Goal: Task Accomplishment & Management: Manage account settings

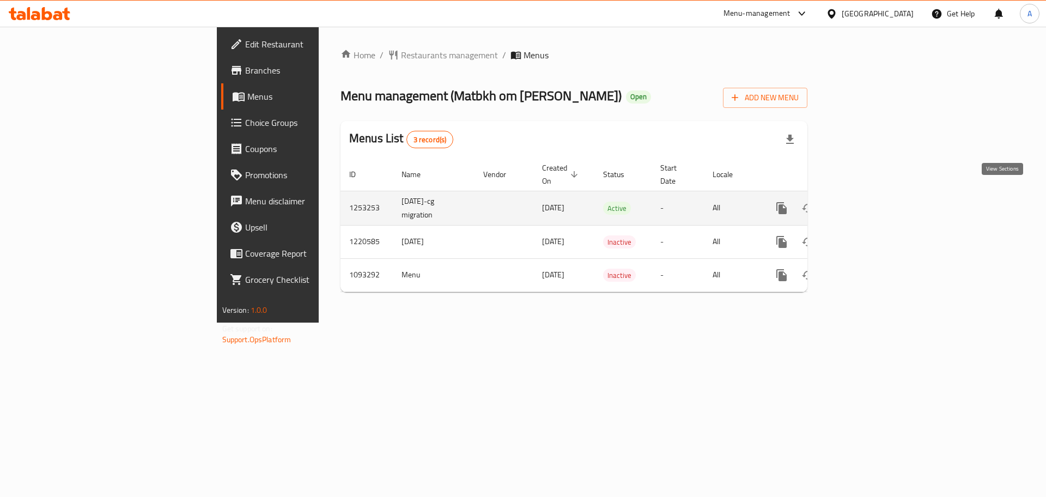
click at [867, 202] on icon "enhanced table" at bounding box center [860, 208] width 13 height 13
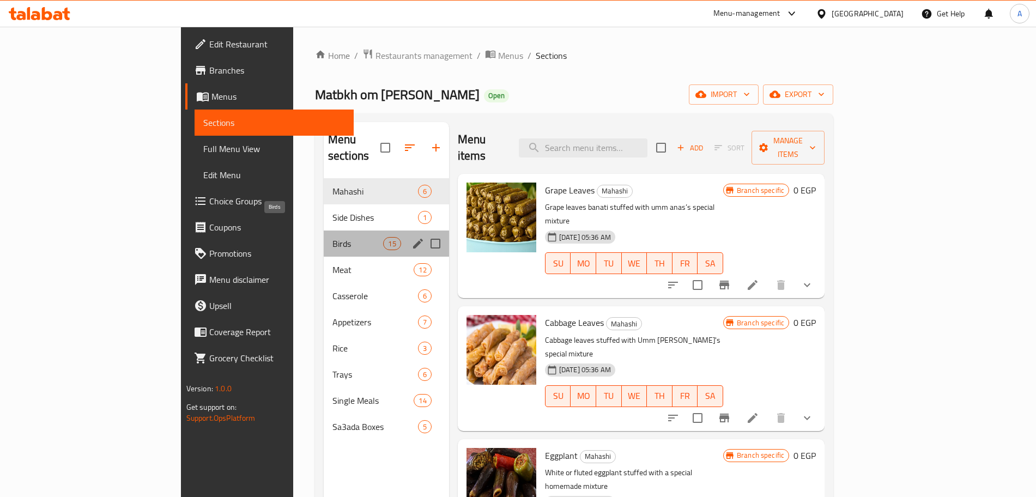
click at [332, 237] on span "Birds" at bounding box center [357, 243] width 51 height 13
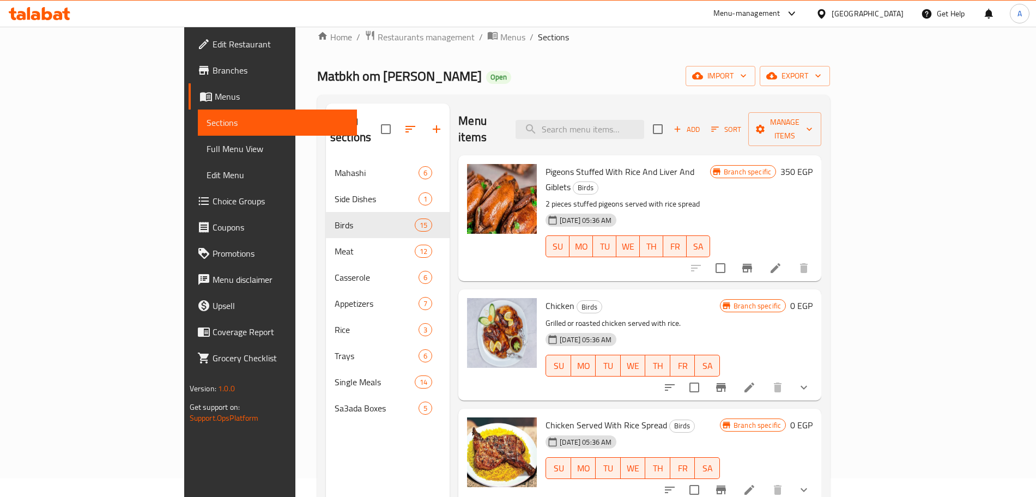
scroll to position [17, 0]
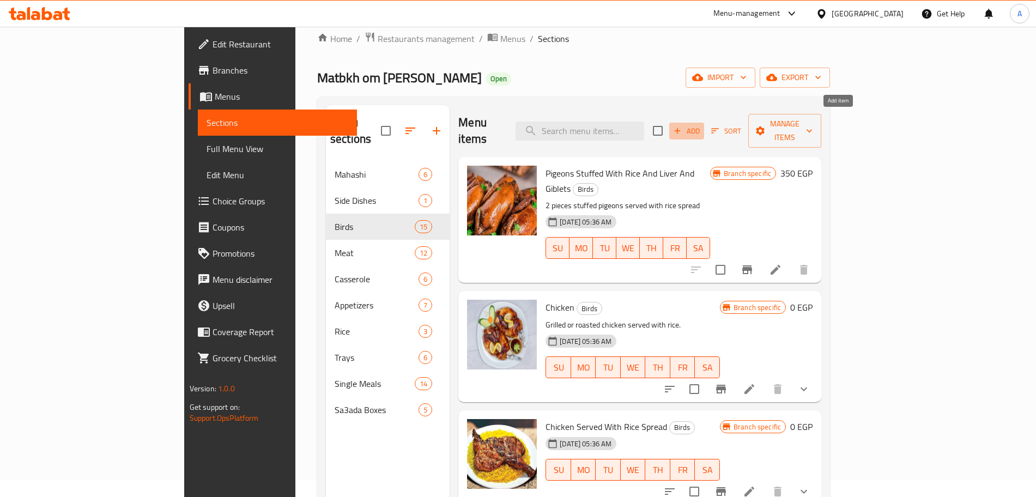
click at [701, 125] on span "Add" at bounding box center [686, 131] width 29 height 13
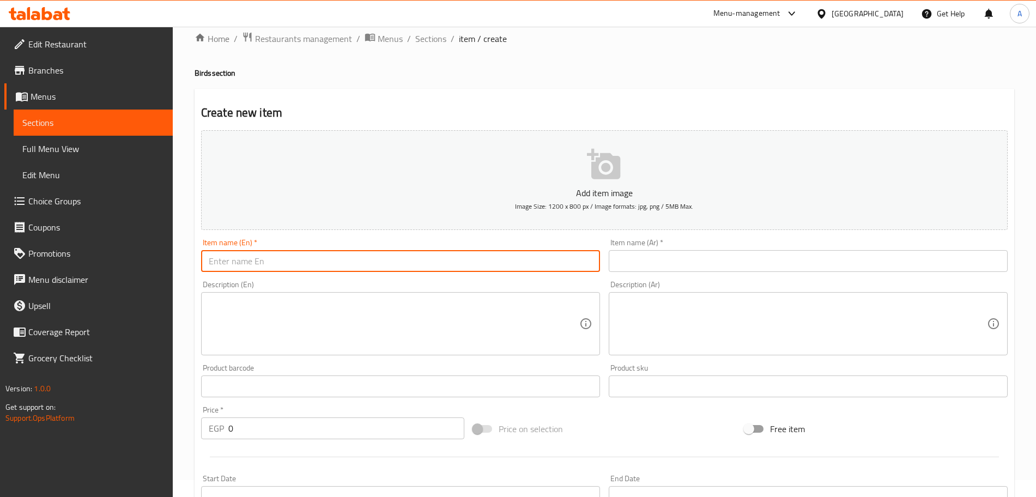
click at [278, 256] on input "text" at bounding box center [400, 261] width 399 height 22
type input "Grilled Chicken Pane"
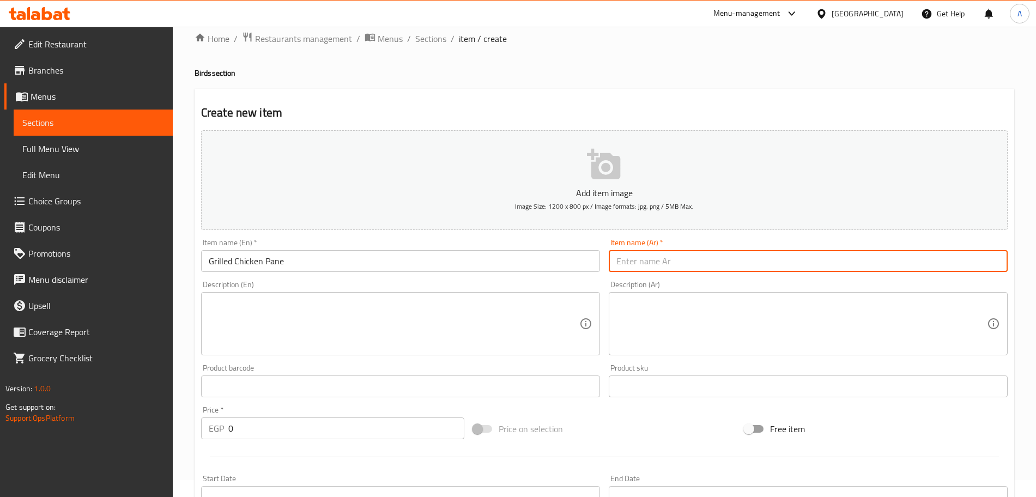
click at [665, 259] on input "text" at bounding box center [807, 261] width 399 height 22
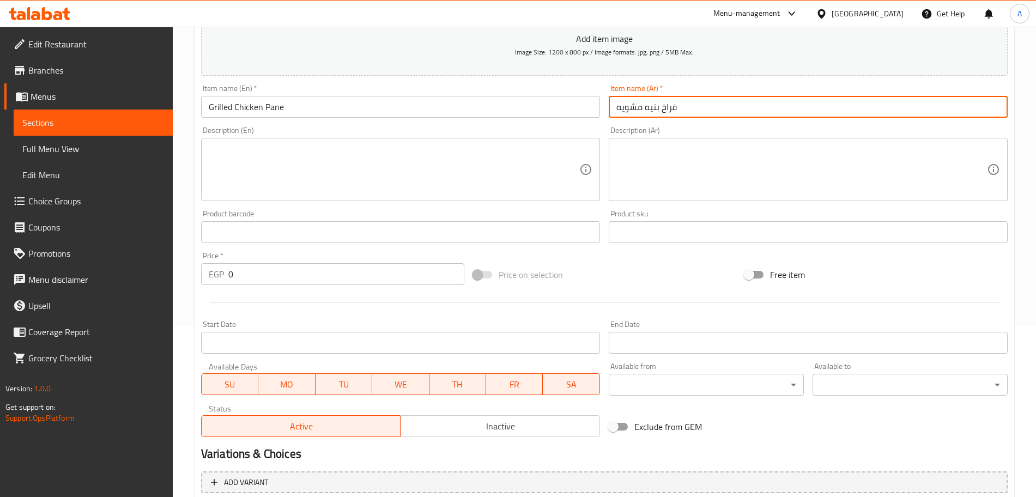
scroll to position [173, 0]
type input "فراخ بنيه مشويه"
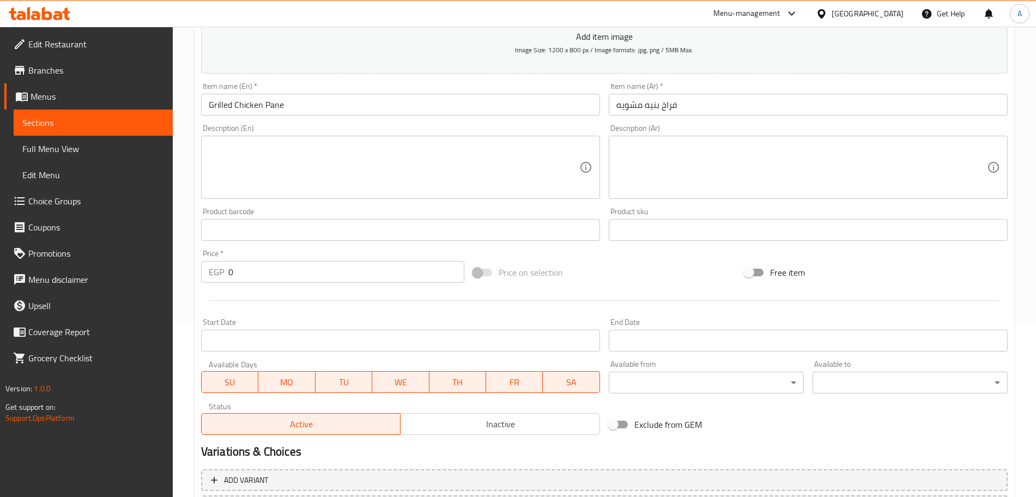
click at [652, 277] on div "Price on selection" at bounding box center [604, 272] width 272 height 29
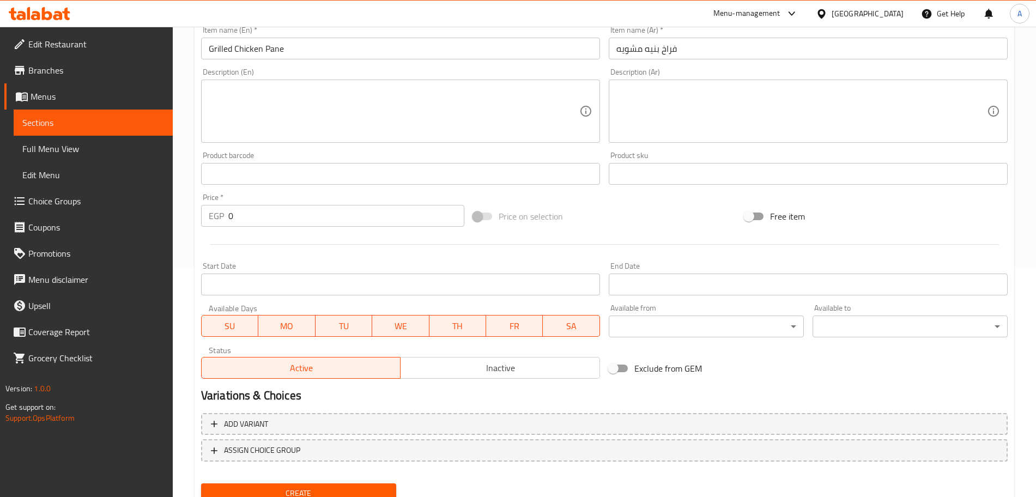
scroll to position [273, 0]
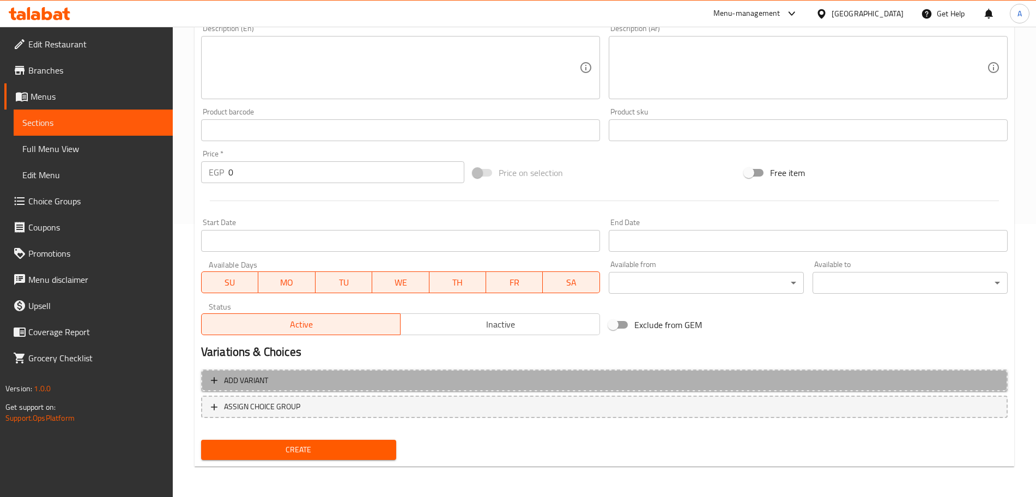
click at [285, 381] on span "Add variant" at bounding box center [604, 381] width 787 height 14
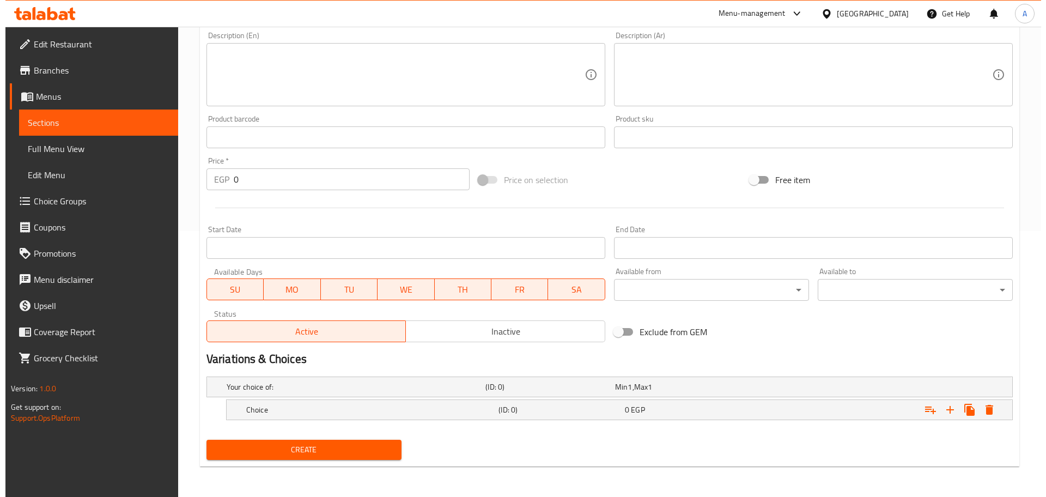
scroll to position [266, 0]
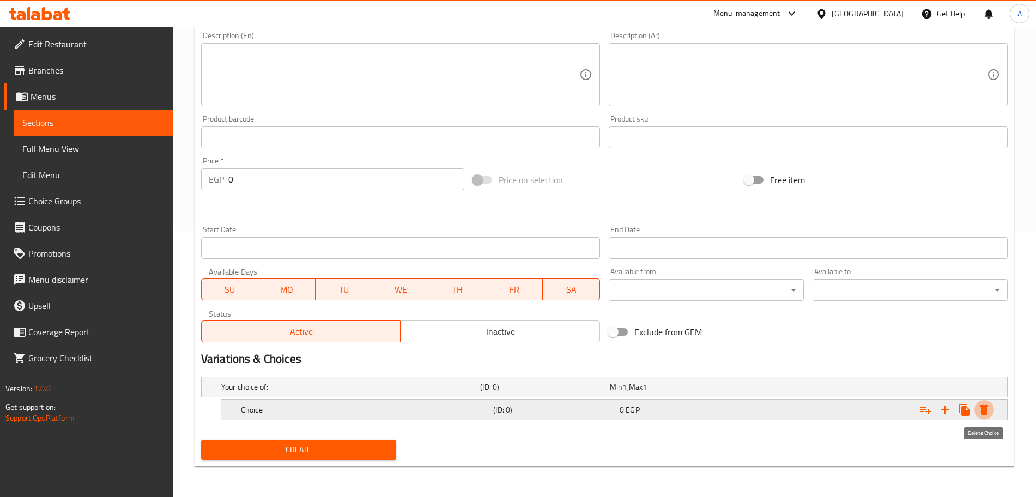
click at [986, 407] on icon "Expand" at bounding box center [984, 410] width 8 height 10
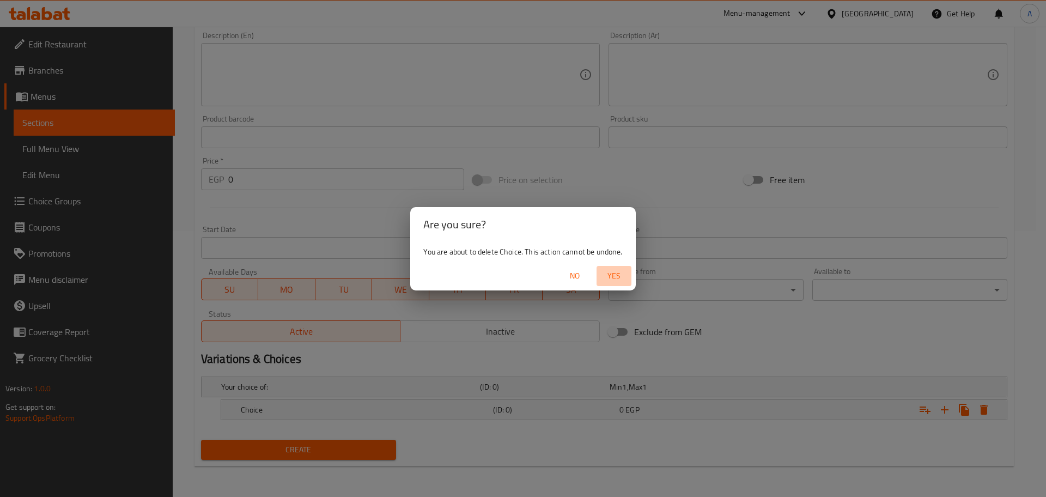
click at [610, 278] on span "Yes" at bounding box center [614, 276] width 26 height 14
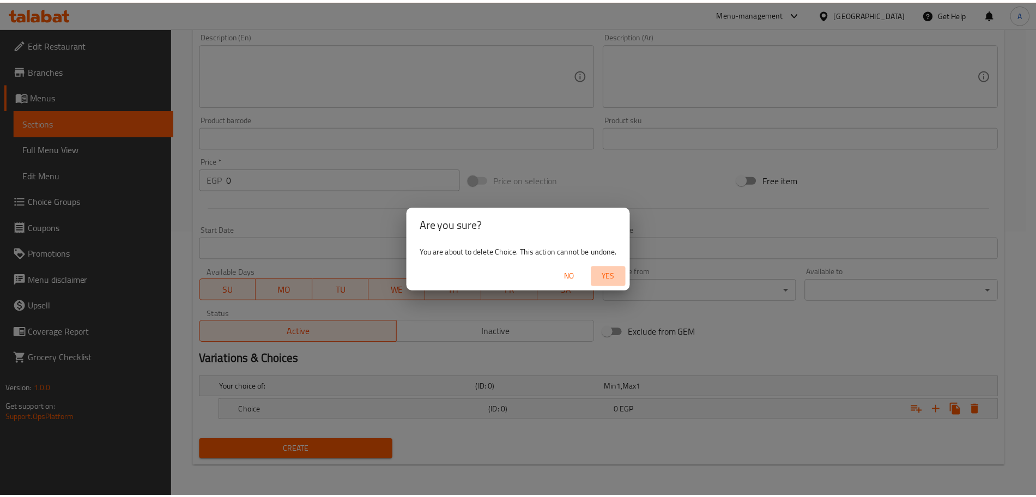
scroll to position [262, 0]
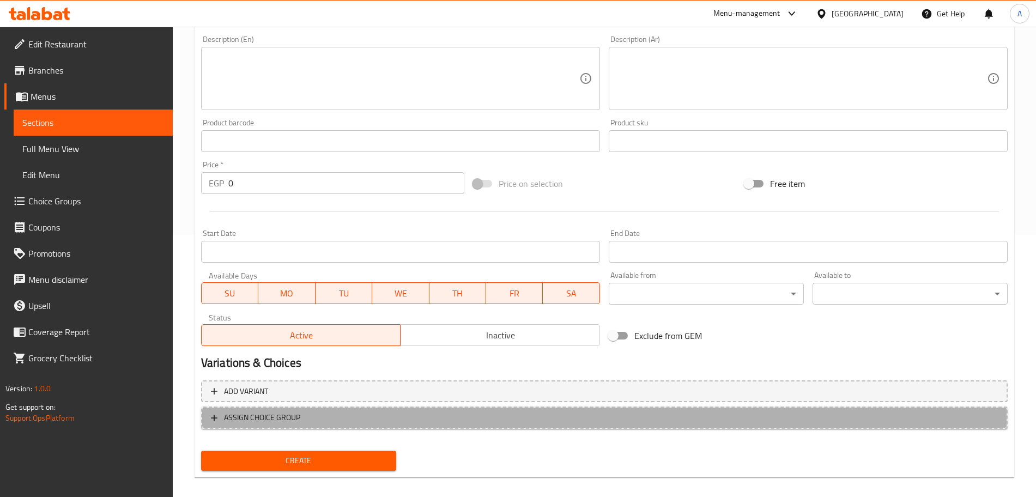
click at [332, 416] on span "ASSIGN CHOICE GROUP" at bounding box center [604, 418] width 787 height 14
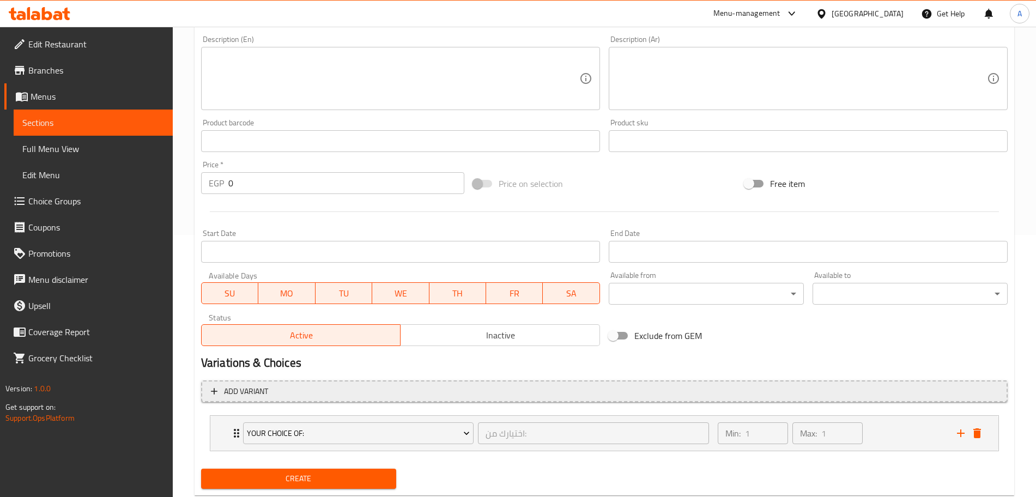
scroll to position [291, 0]
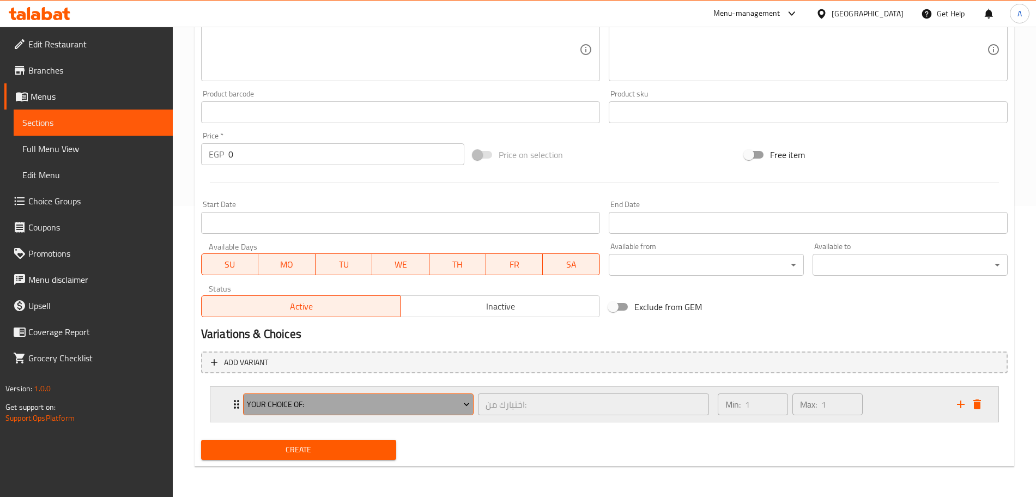
click at [465, 407] on icon "Expand" at bounding box center [466, 404] width 11 height 11
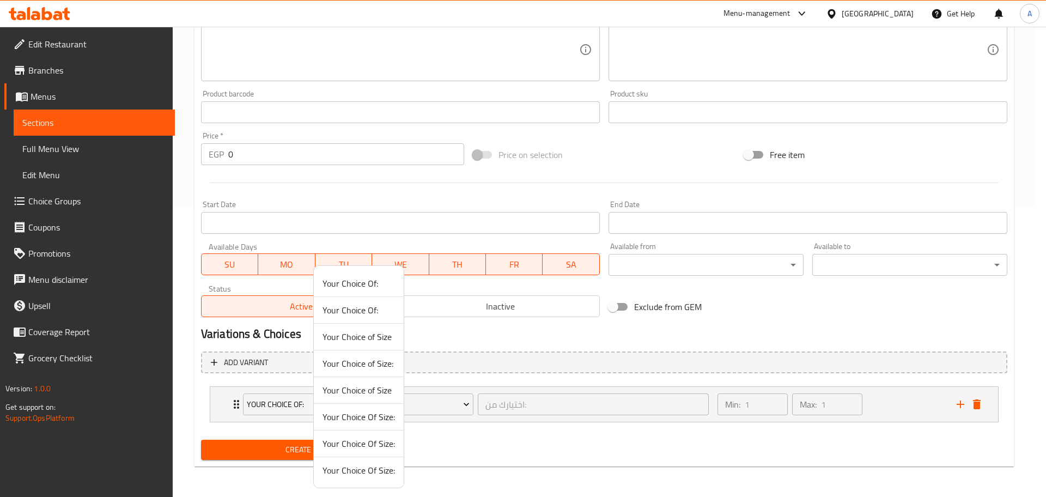
click at [497, 435] on div at bounding box center [523, 248] width 1046 height 497
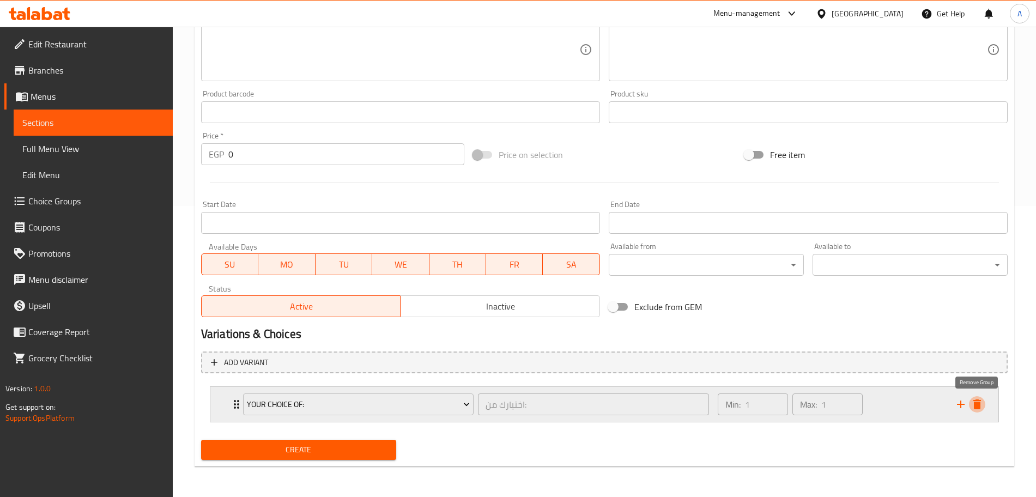
click at [977, 405] on icon "delete" at bounding box center [977, 404] width 8 height 10
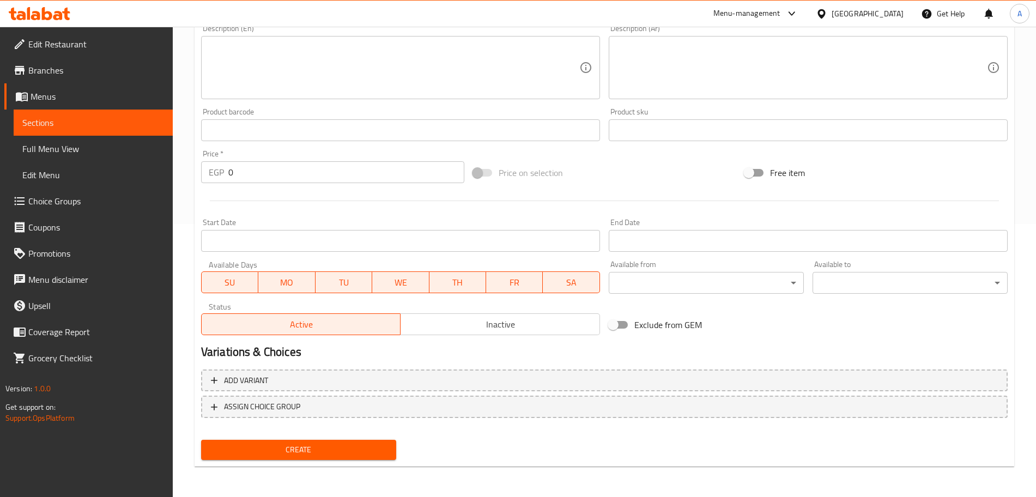
scroll to position [272, 0]
click at [370, 446] on span "Create" at bounding box center [299, 450] width 178 height 14
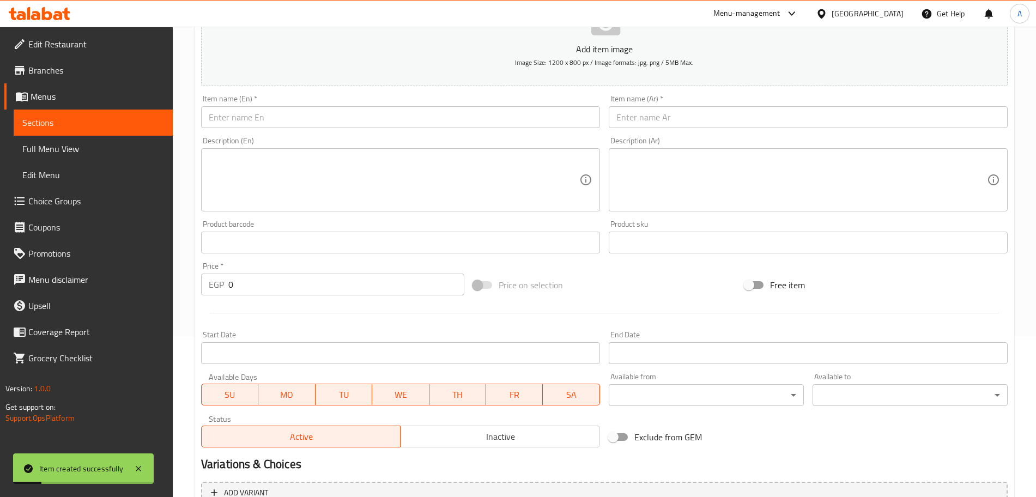
scroll to position [159, 0]
click at [69, 196] on span "Choice Groups" at bounding box center [96, 200] width 136 height 13
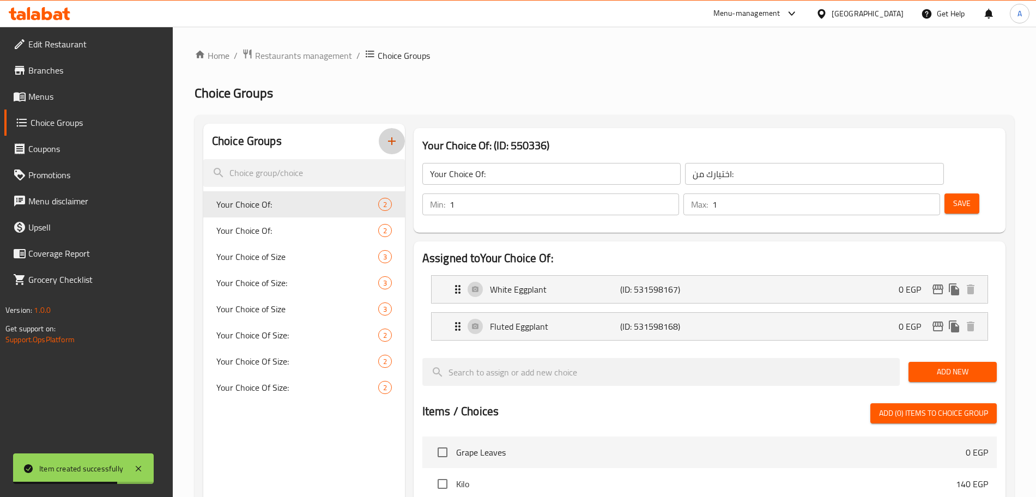
click at [387, 141] on icon "button" at bounding box center [391, 141] width 13 height 13
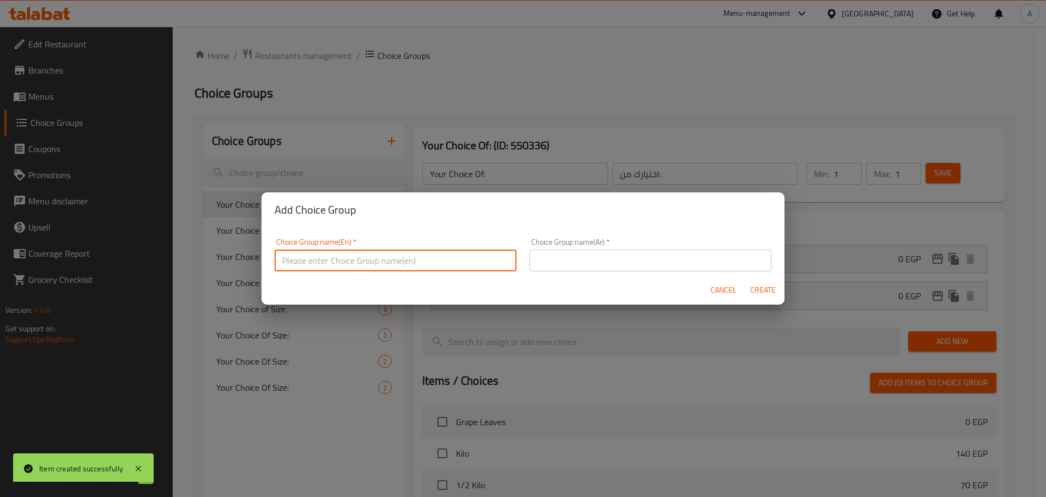
click at [409, 264] on input "text" at bounding box center [396, 261] width 242 height 22
type input "إ"
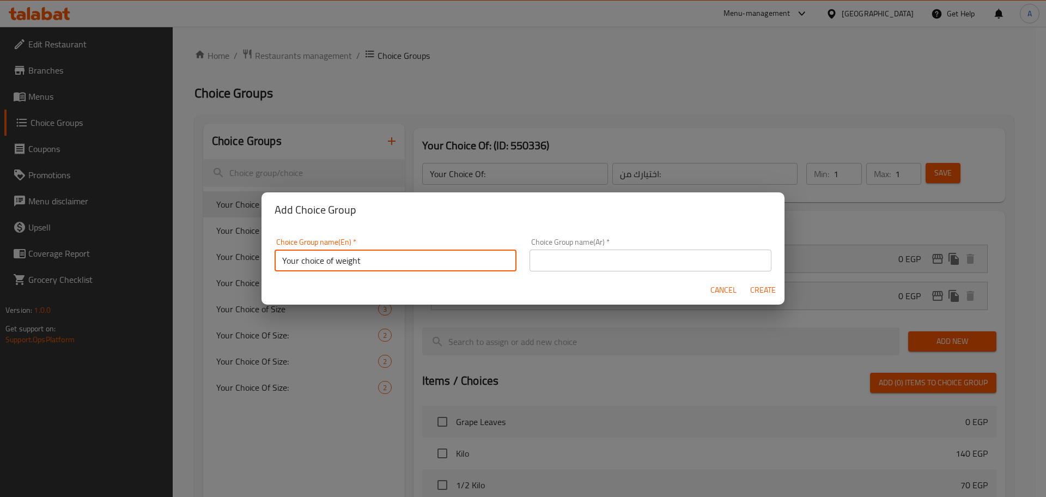
type input "Your choice of weight"
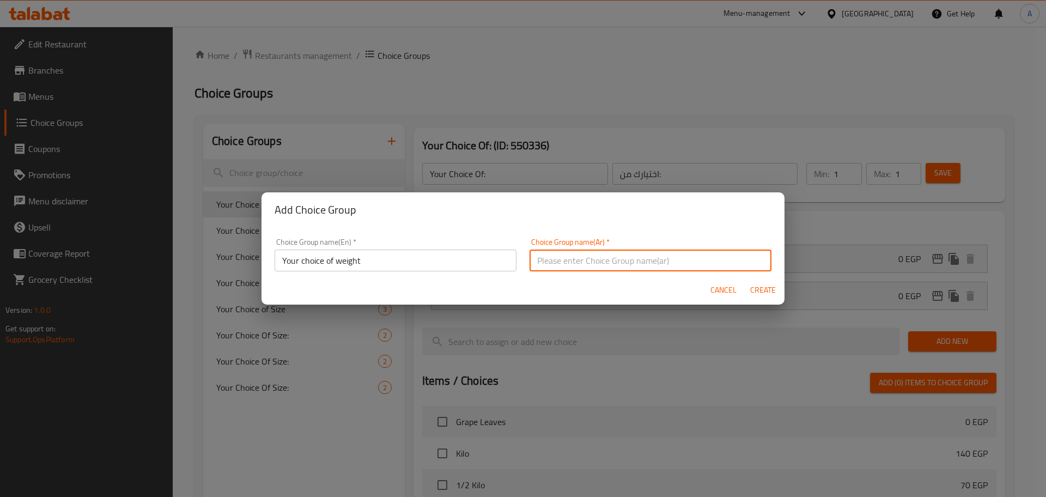
click at [598, 255] on input "text" at bounding box center [651, 261] width 242 height 22
type input "اختيلرك من الوزن"
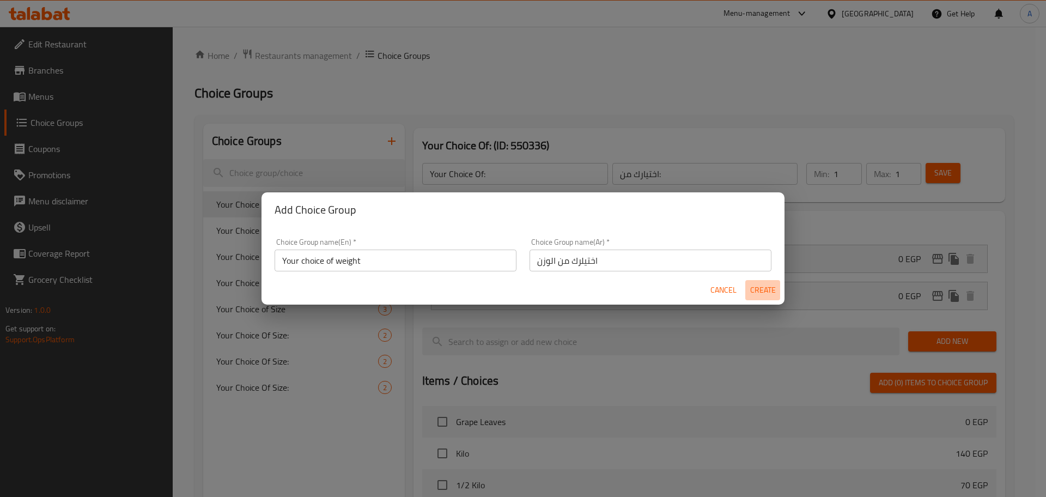
click at [766, 293] on span "Create" at bounding box center [763, 290] width 26 height 14
type input "Your choice of weight"
type input "اختيلرك من الوزن"
type input "0"
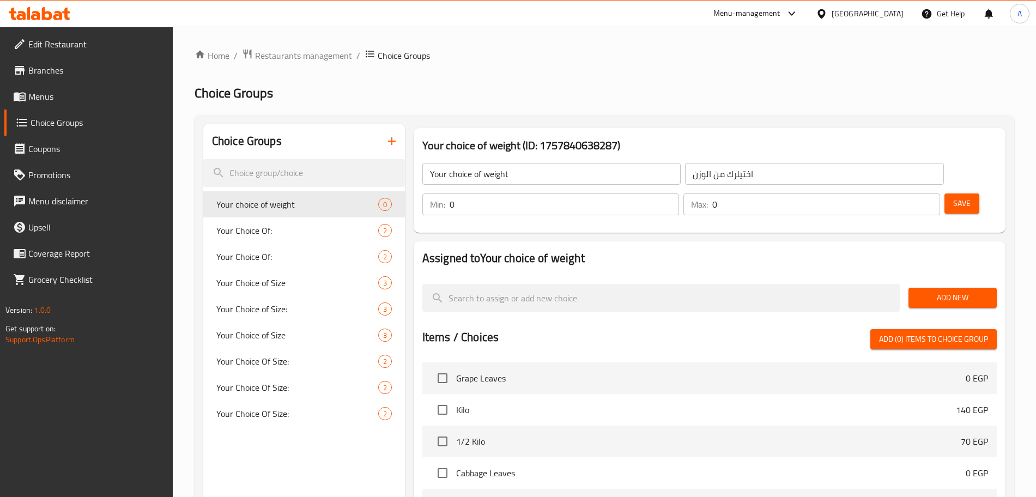
click at [679, 193] on input "0" at bounding box center [563, 204] width 229 height 22
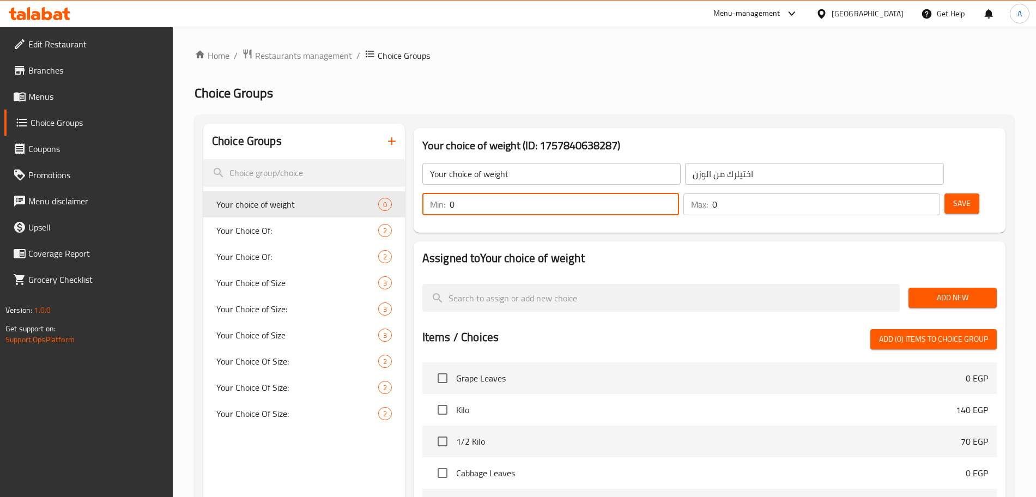
click at [679, 193] on input "0" at bounding box center [563, 204] width 229 height 22
type input "1"
click at [902, 193] on input "0" at bounding box center [826, 204] width 228 height 22
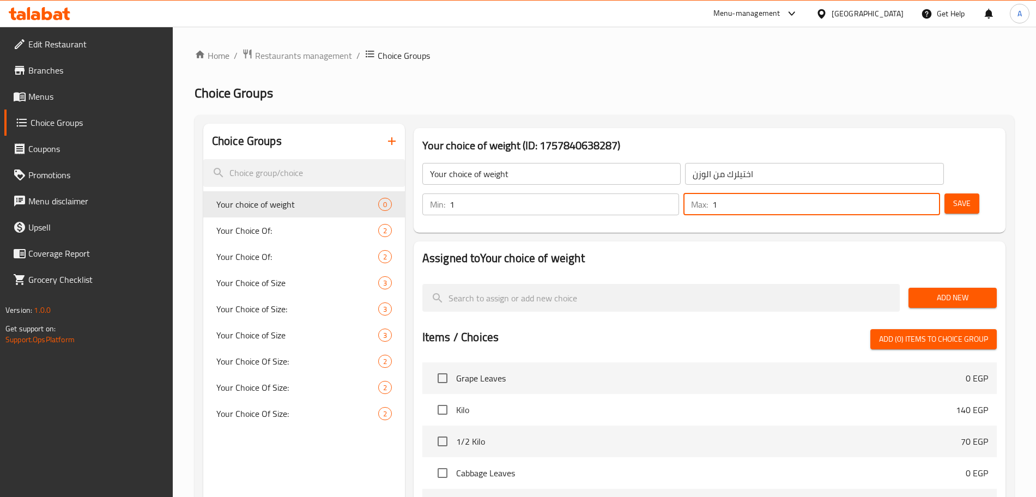
type input "1"
click at [944, 291] on span "Add New" at bounding box center [952, 298] width 71 height 14
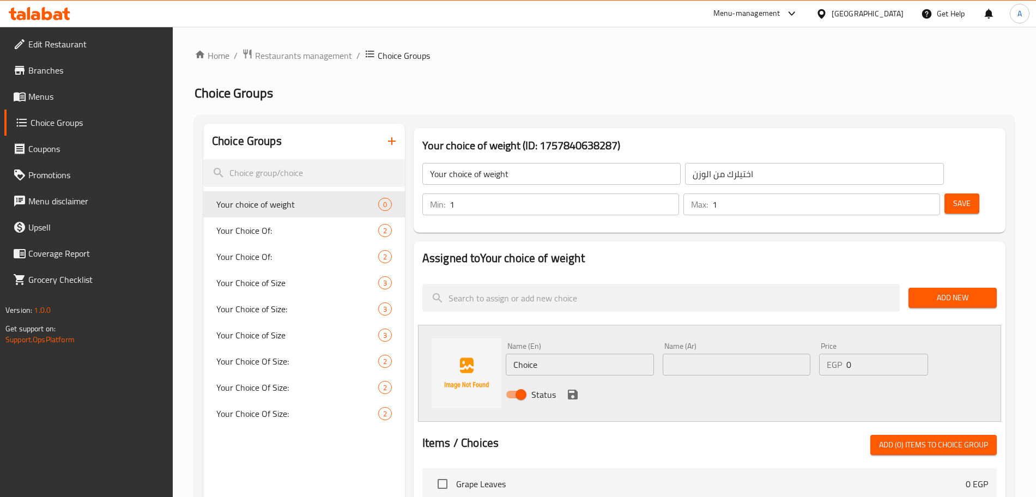
click at [611, 354] on input "Choice" at bounding box center [580, 365] width 148 height 22
type input "K"
type input "Half Kilo"
click at [726, 354] on input "text" at bounding box center [736, 365] width 148 height 22
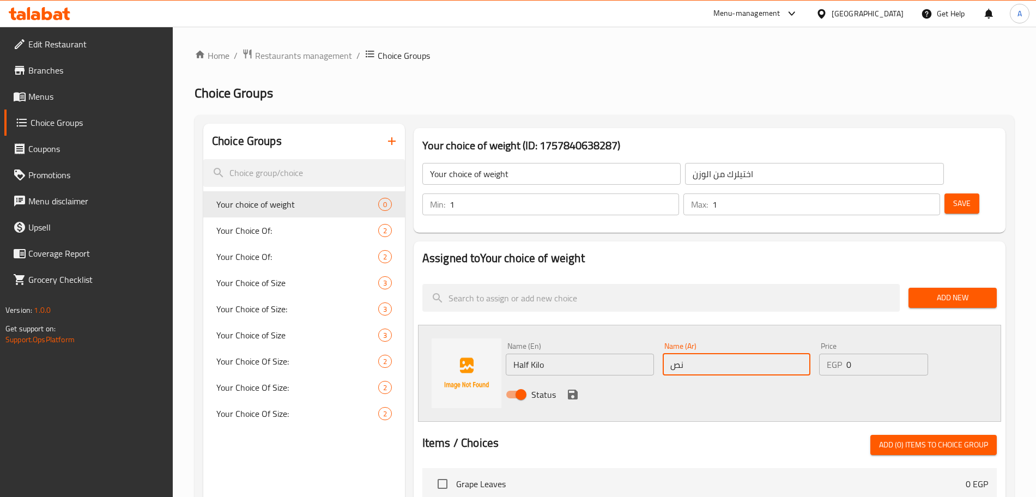
type input "نص كيلو"
click at [864, 354] on input "0" at bounding box center [887, 365] width 82 height 22
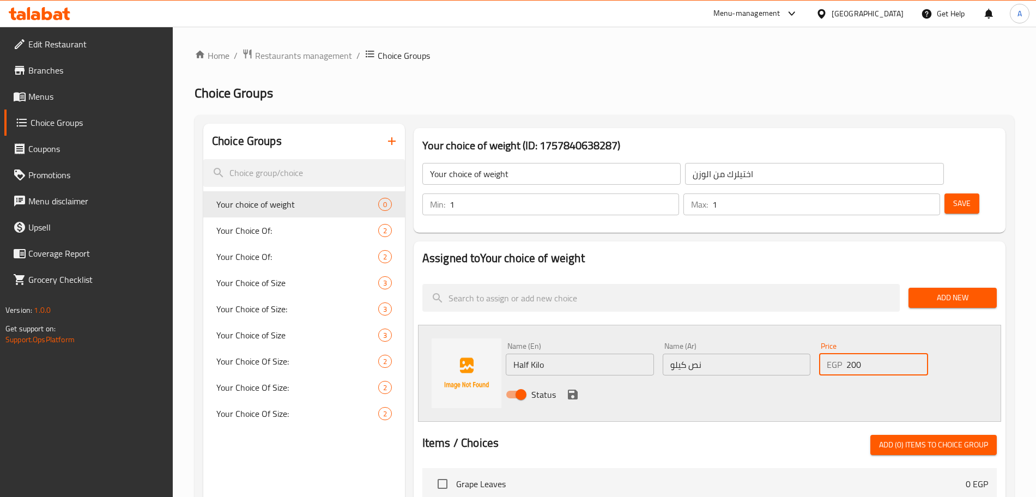
type input "200"
click at [569, 390] on icon "save" at bounding box center [573, 395] width 10 height 10
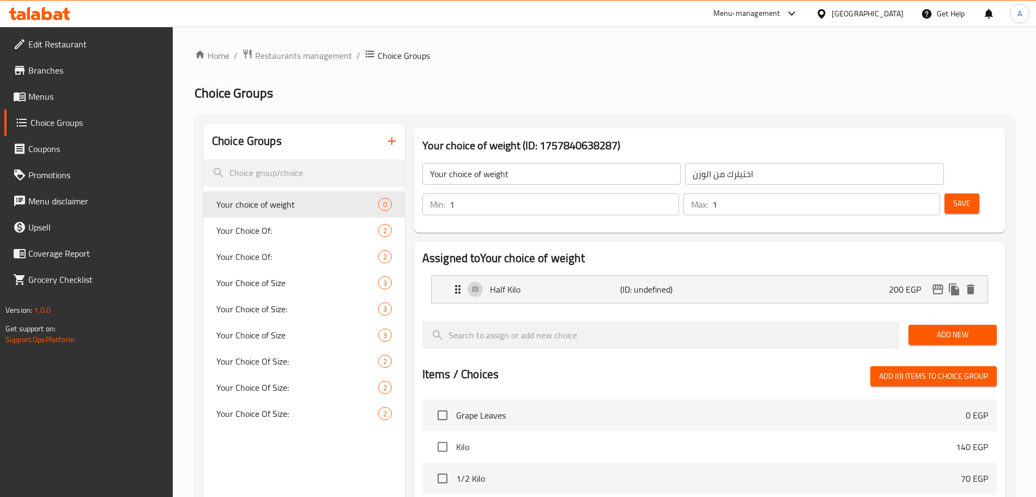
click at [928, 328] on span "Add New" at bounding box center [952, 335] width 71 height 14
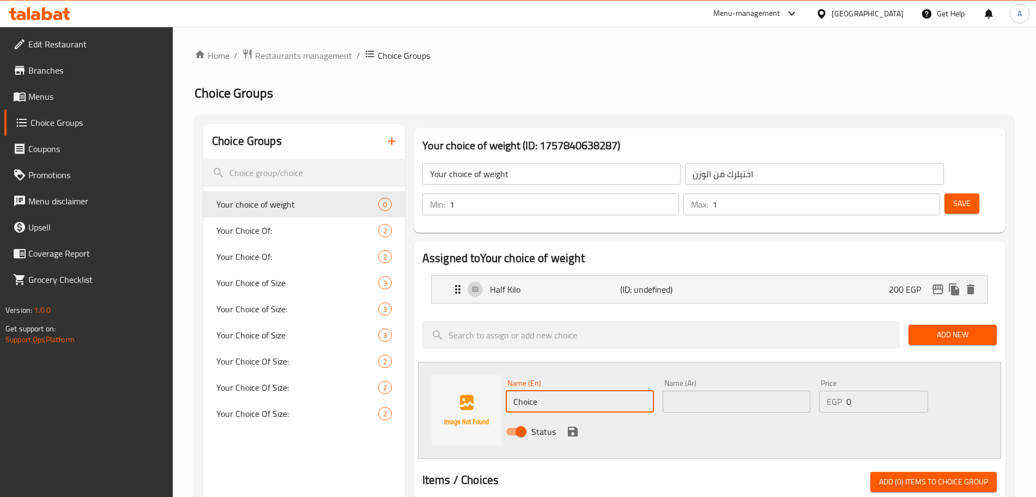
click at [553, 391] on input "Choice" at bounding box center [580, 402] width 148 height 22
type input "،"
type input "Kilo"
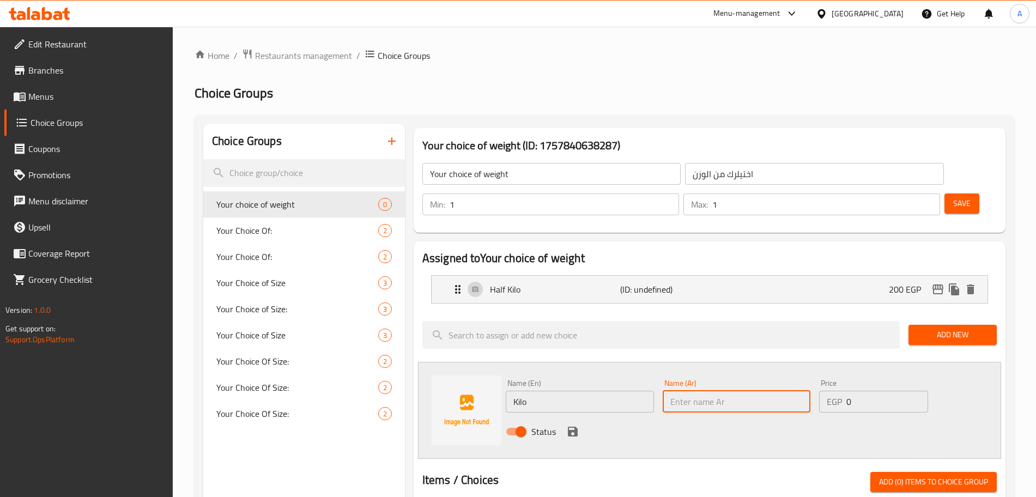
click at [693, 391] on input "text" at bounding box center [736, 402] width 148 height 22
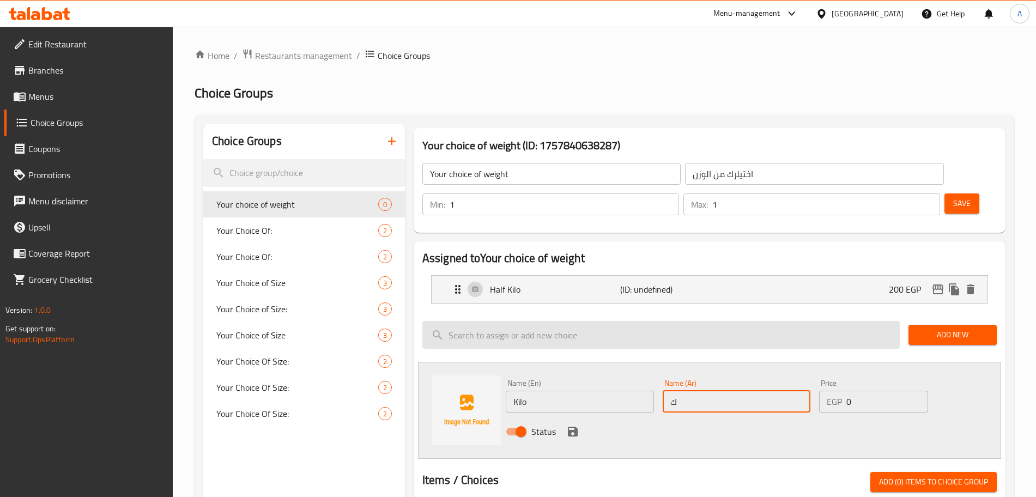
type input "كيلو"
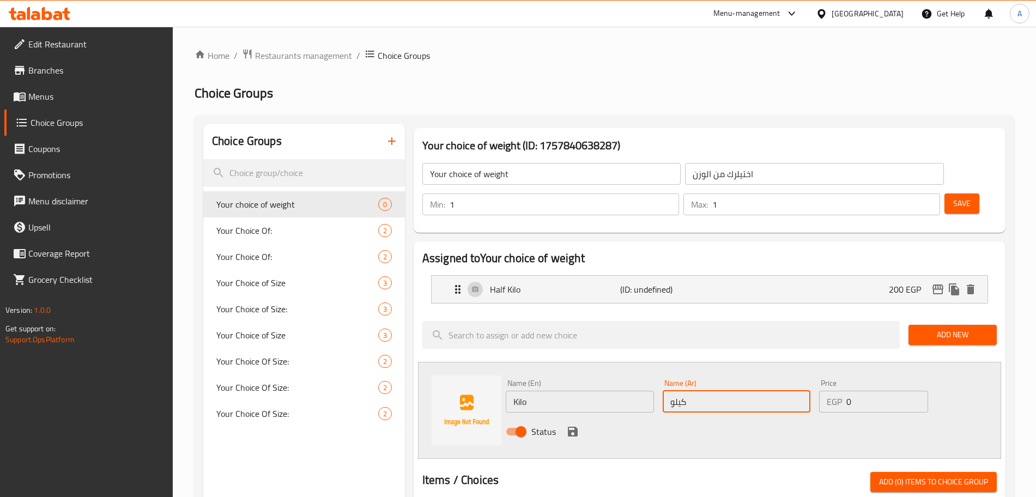
click at [869, 391] on input "0" at bounding box center [887, 402] width 82 height 22
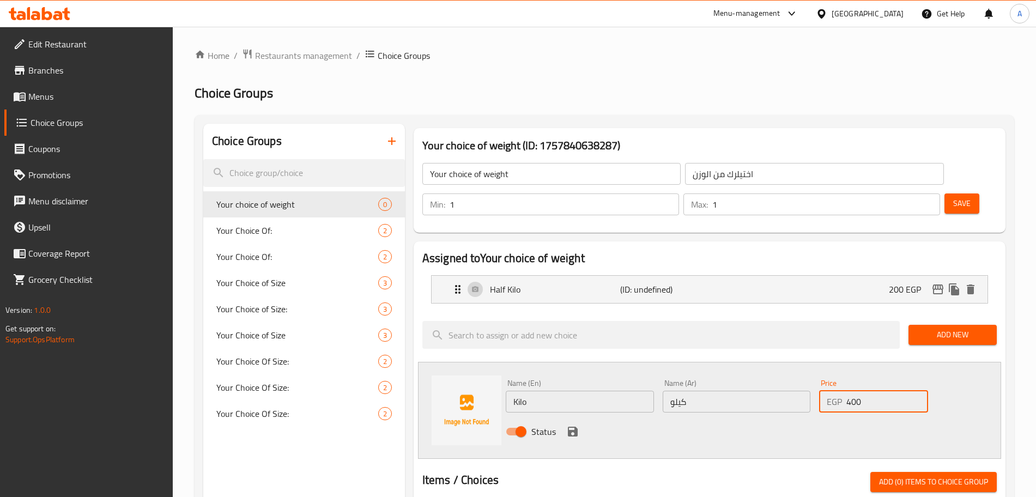
type input "400"
click at [970, 417] on div "Status" at bounding box center [736, 431] width 470 height 29
click at [574, 427] on icon "save" at bounding box center [573, 432] width 10 height 10
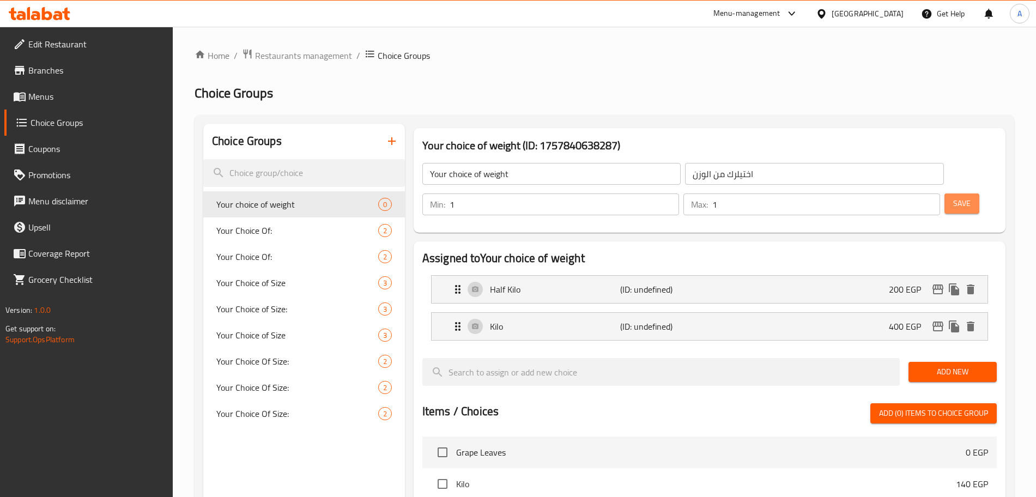
click at [953, 197] on span "Save" at bounding box center [961, 204] width 17 height 14
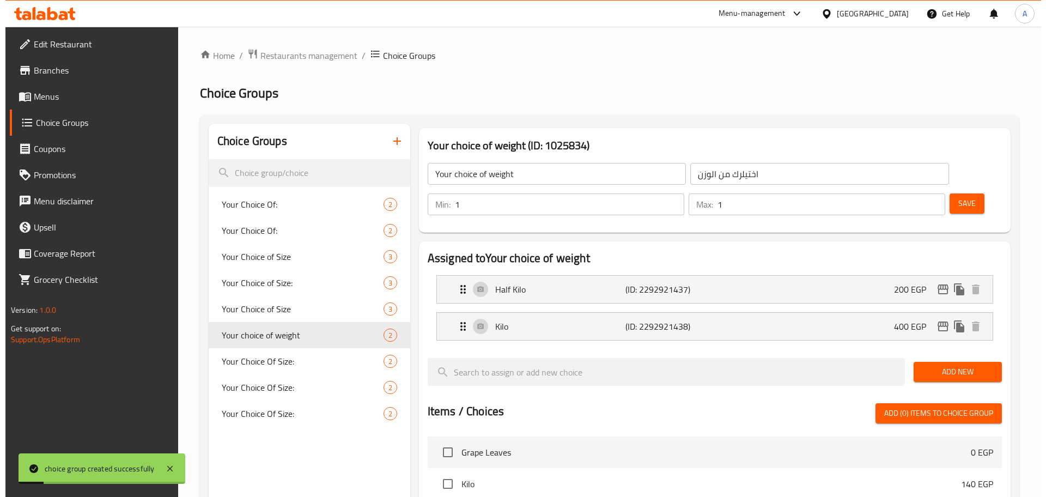
scroll to position [322, 0]
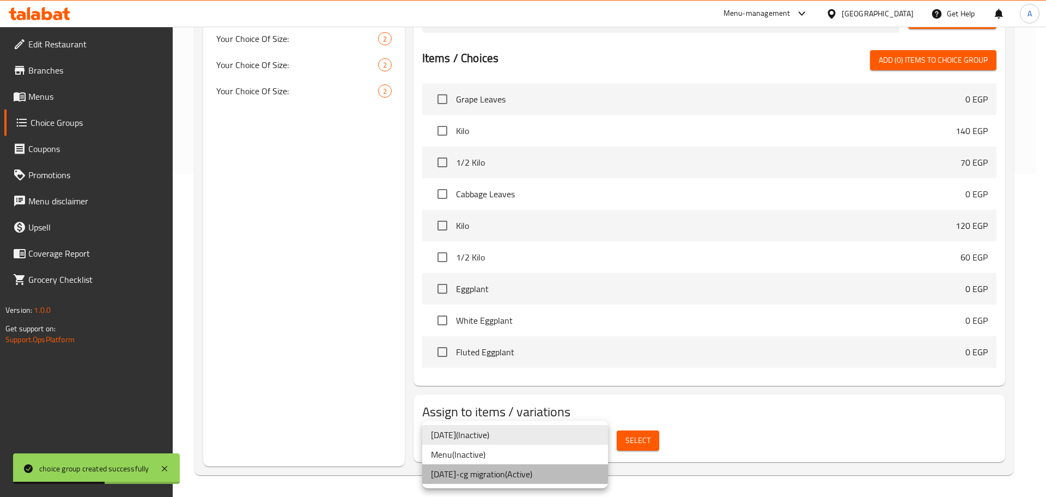
click at [518, 479] on li "[DATE]-cg migration ( Active )" at bounding box center [515, 474] width 186 height 20
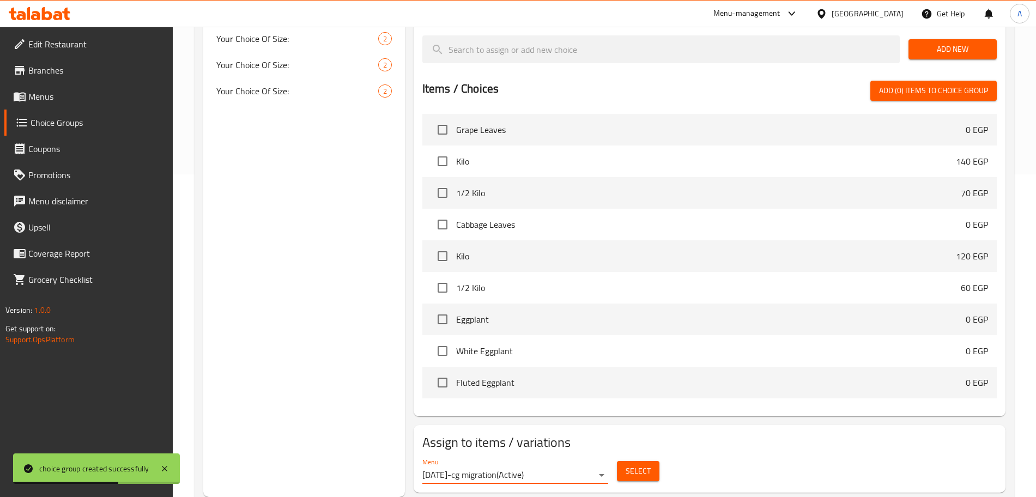
click at [636, 461] on button "Select" at bounding box center [638, 471] width 42 height 20
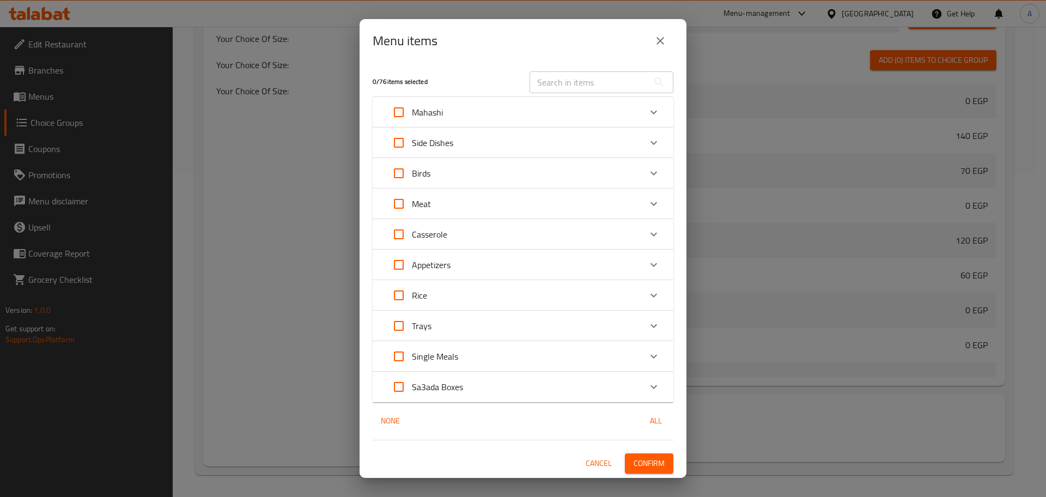
click at [656, 175] on icon "Expand" at bounding box center [653, 173] width 13 height 13
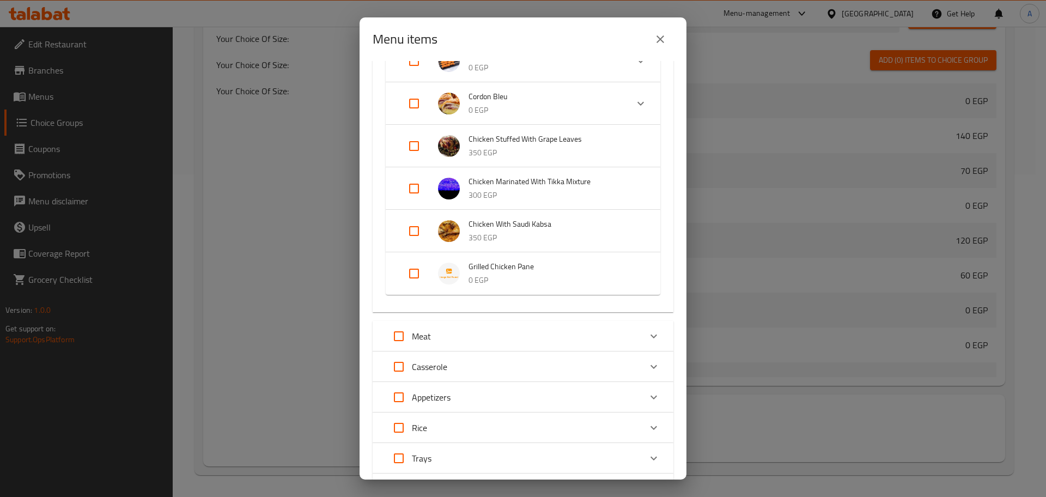
scroll to position [594, 0]
click at [411, 273] on input "Expand" at bounding box center [414, 273] width 26 height 26
checkbox input "true"
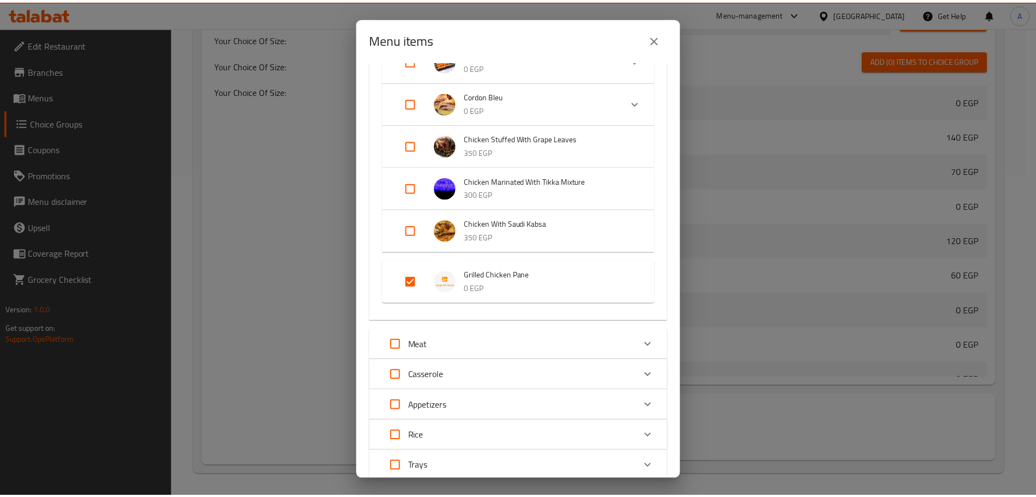
scroll to position [733, 0]
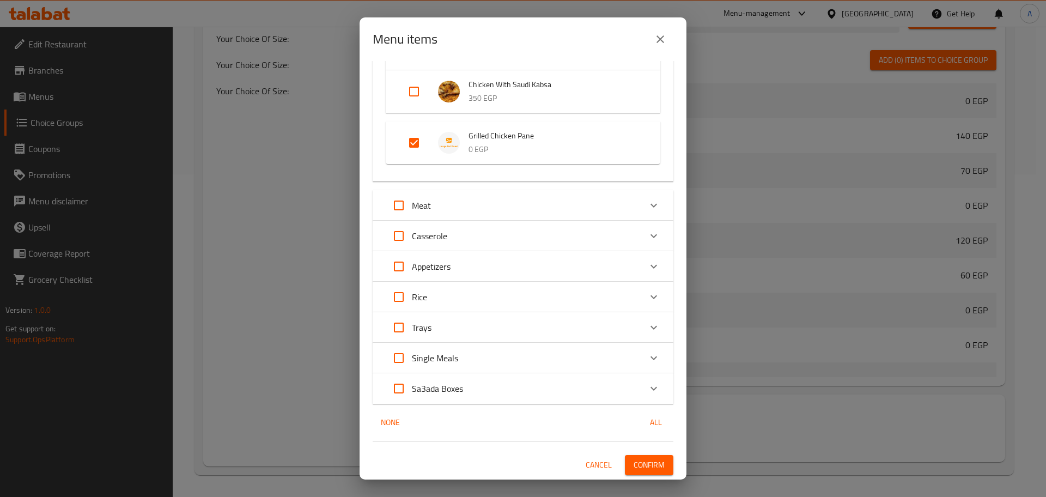
click at [647, 461] on span "Confirm" at bounding box center [649, 465] width 31 height 14
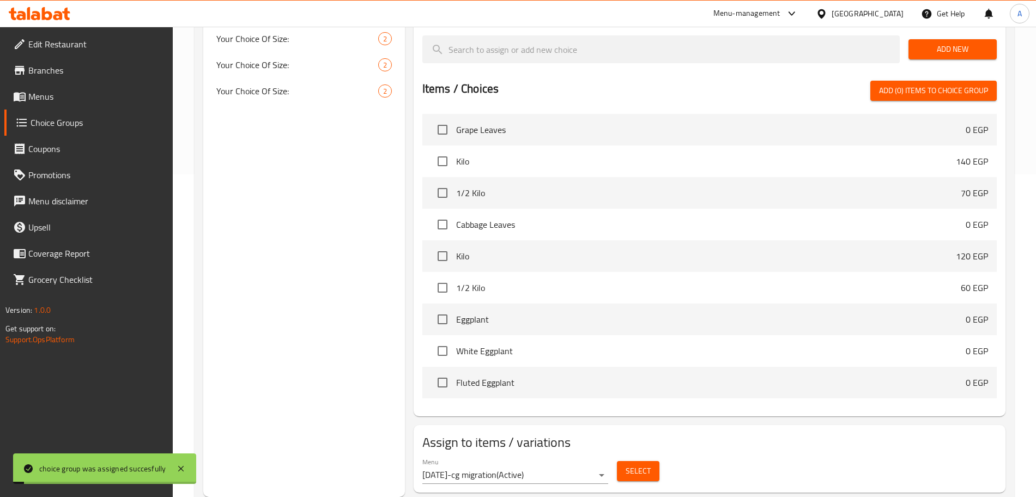
scroll to position [0, 0]
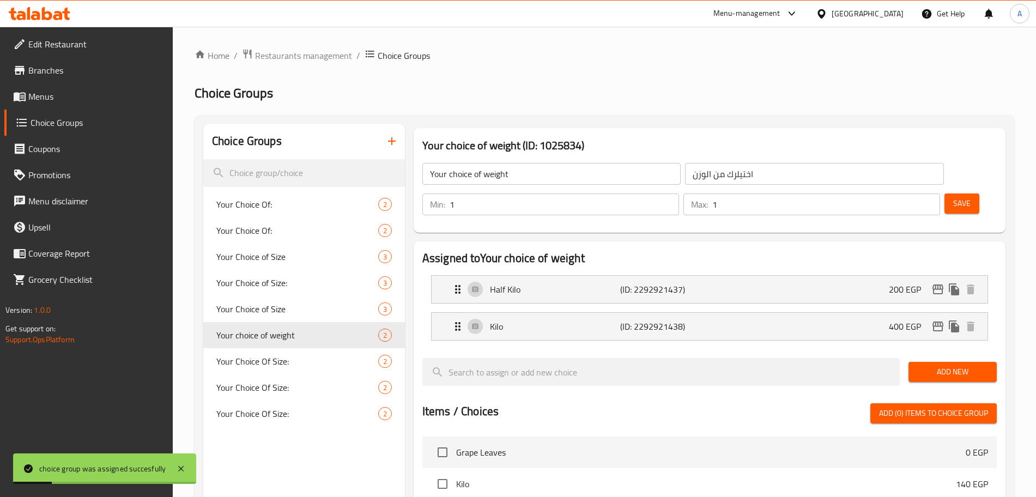
click at [953, 197] on span "Save" at bounding box center [961, 204] width 17 height 14
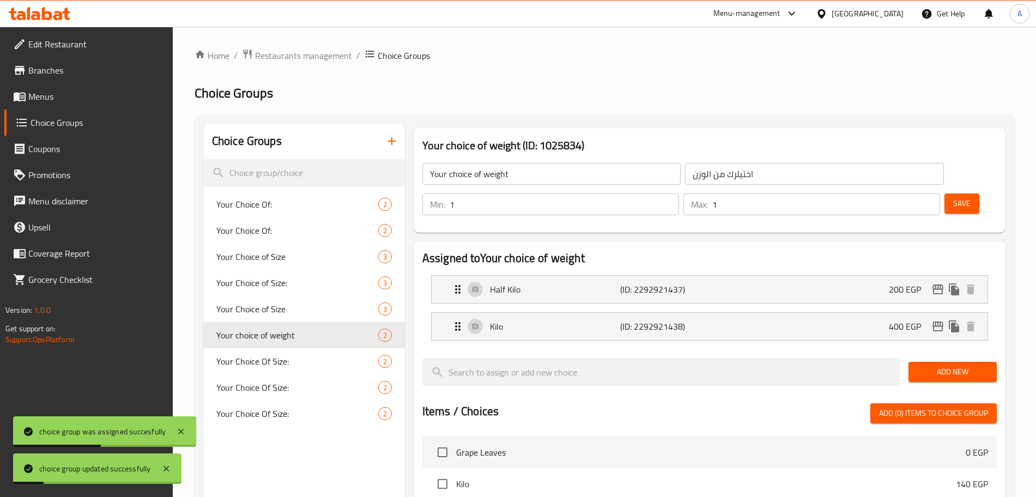
click at [51, 99] on span "Menus" at bounding box center [96, 96] width 136 height 13
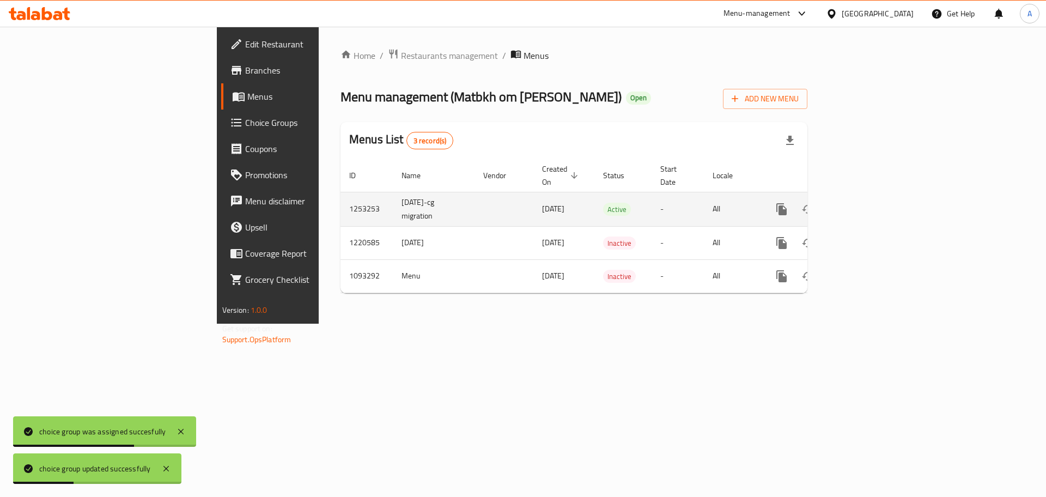
click at [867, 203] on icon "enhanced table" at bounding box center [860, 209] width 13 height 13
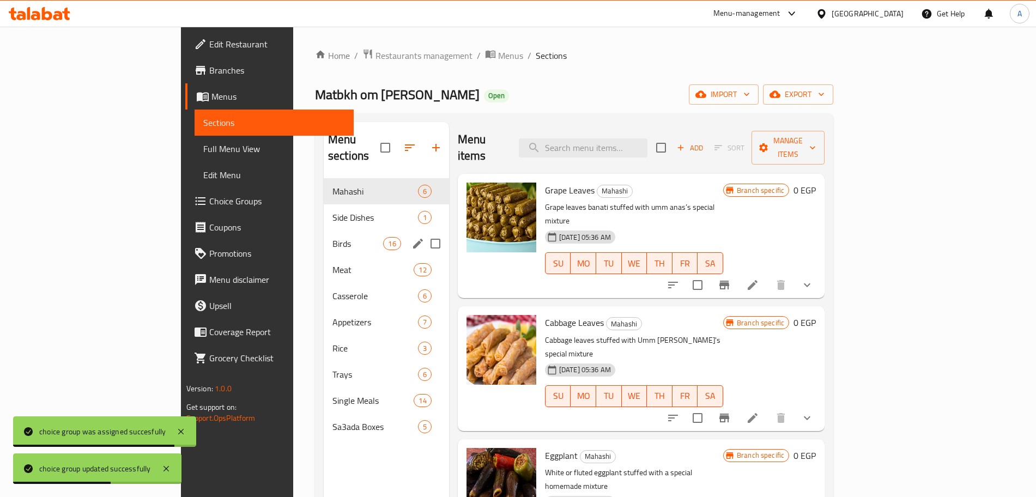
click at [324, 236] on div "Birds 16" at bounding box center [386, 243] width 125 height 26
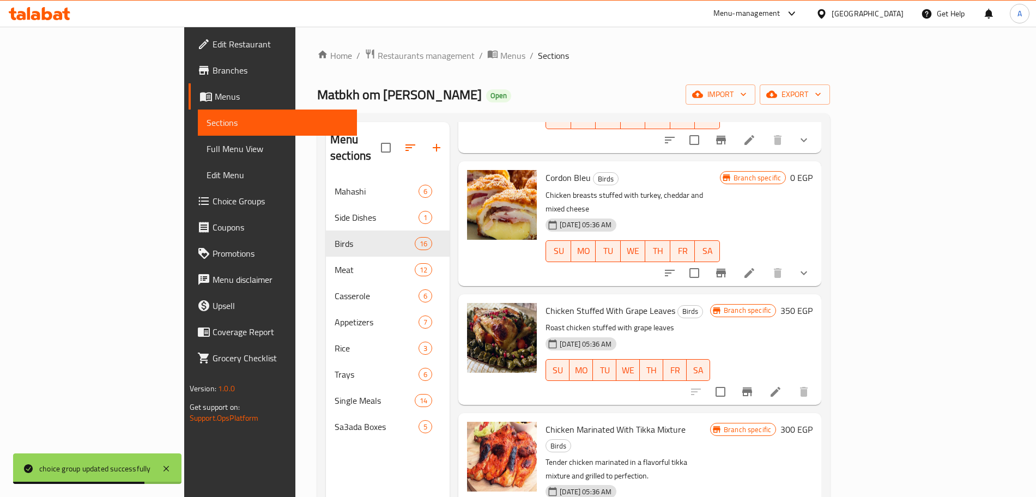
scroll to position [153, 0]
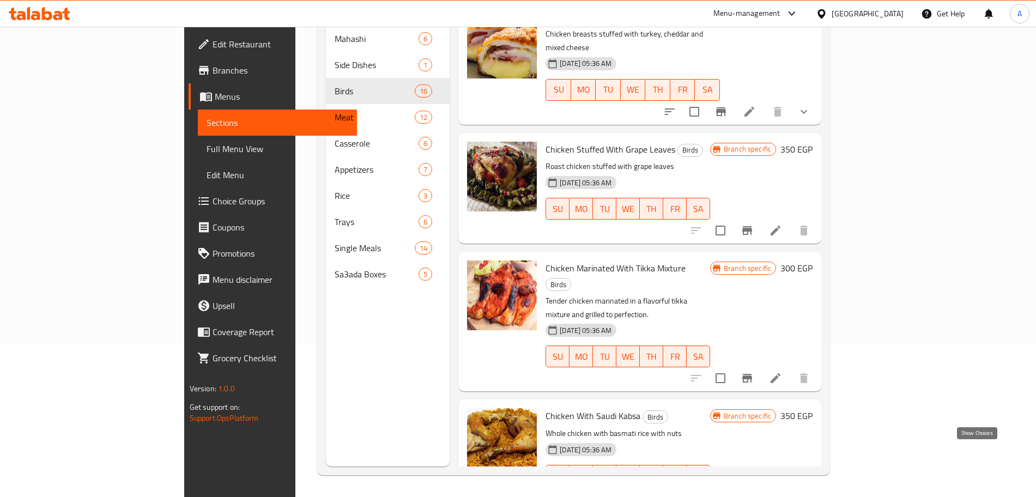
scroll to position [1402, 0]
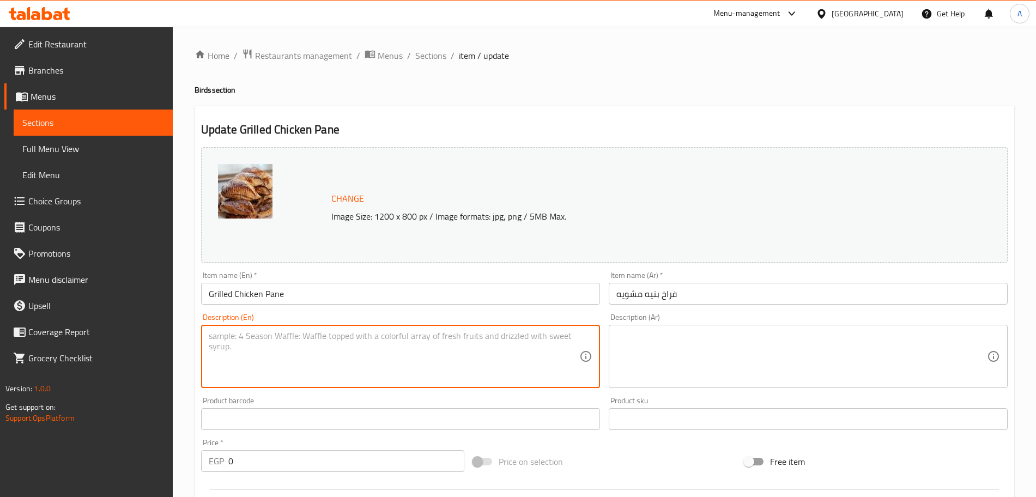
click at [227, 339] on textarea at bounding box center [394, 357] width 370 height 52
type textarea "Grilled Chicken Breasts Pane"
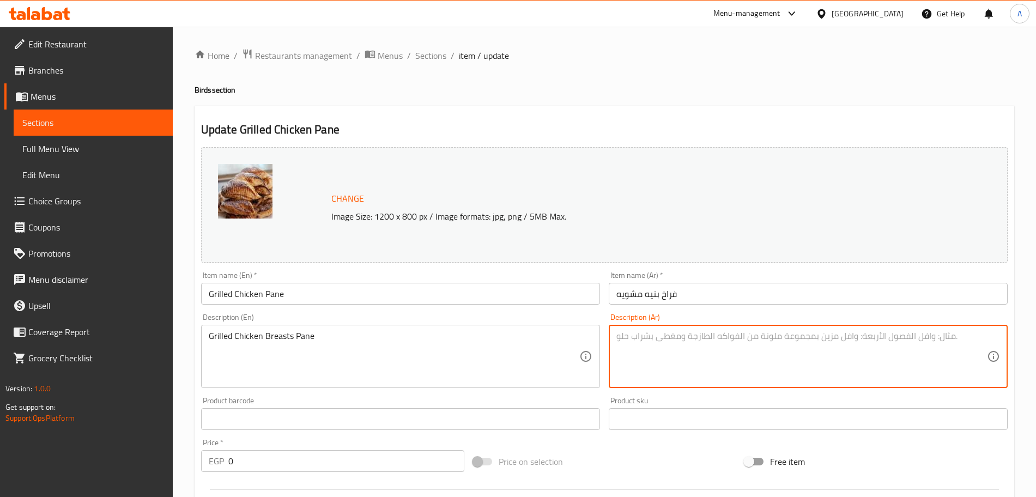
click at [674, 338] on textarea at bounding box center [801, 357] width 370 height 52
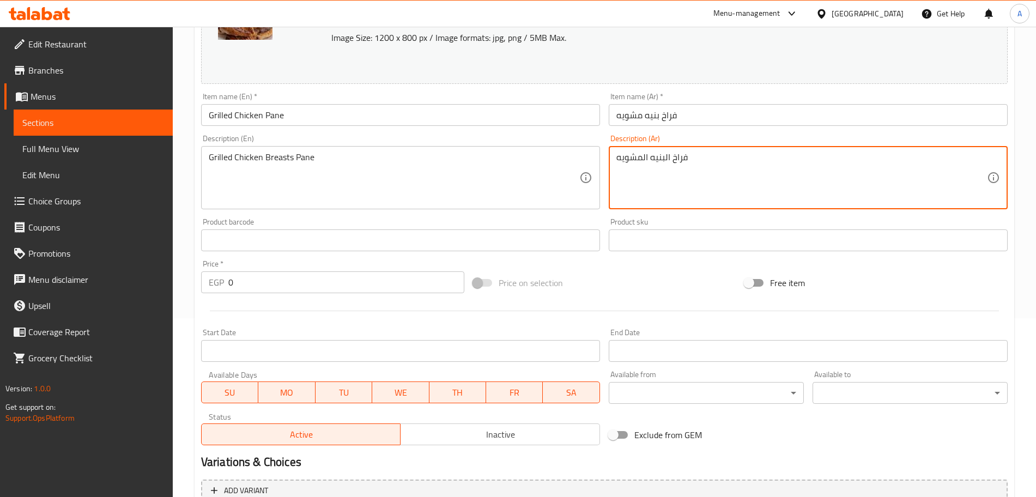
scroll to position [307, 0]
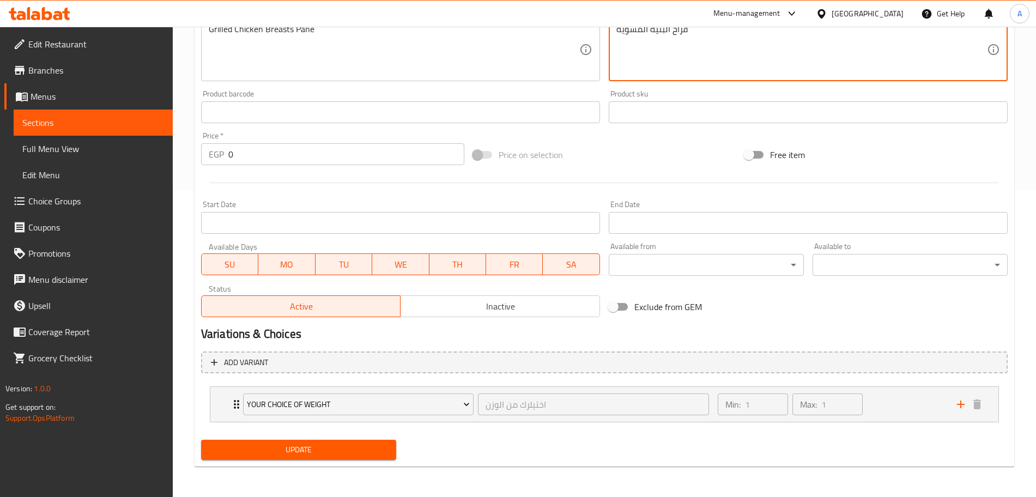
type textarea "فراخ البنيه المشويه"
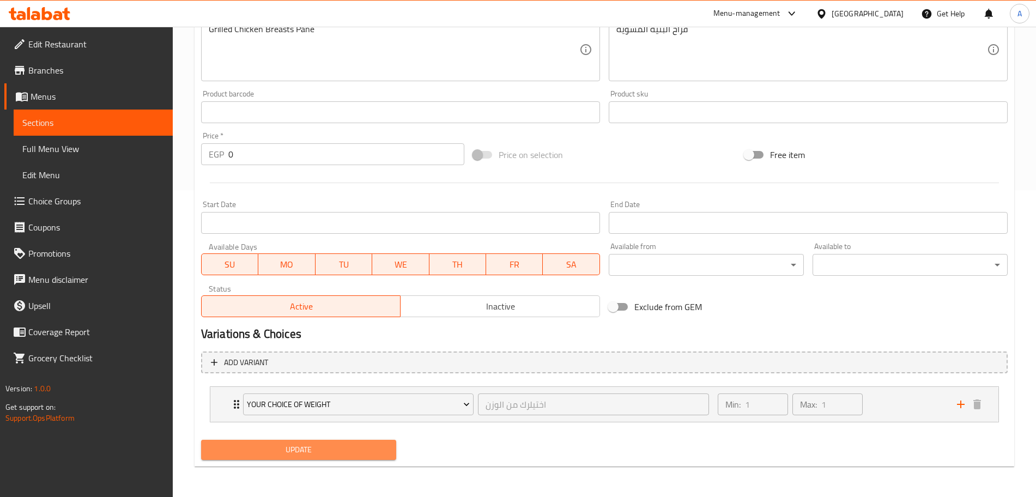
click at [352, 452] on span "Update" at bounding box center [299, 450] width 178 height 14
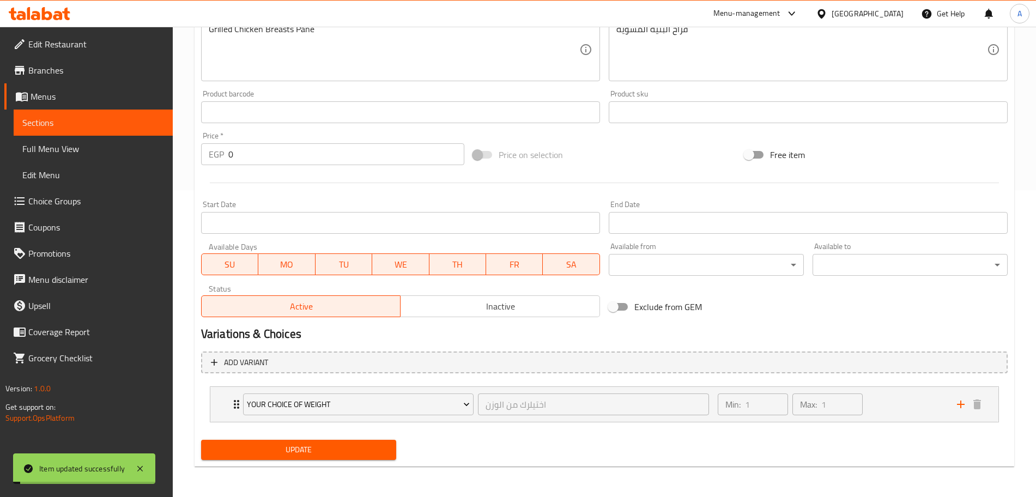
scroll to position [0, 0]
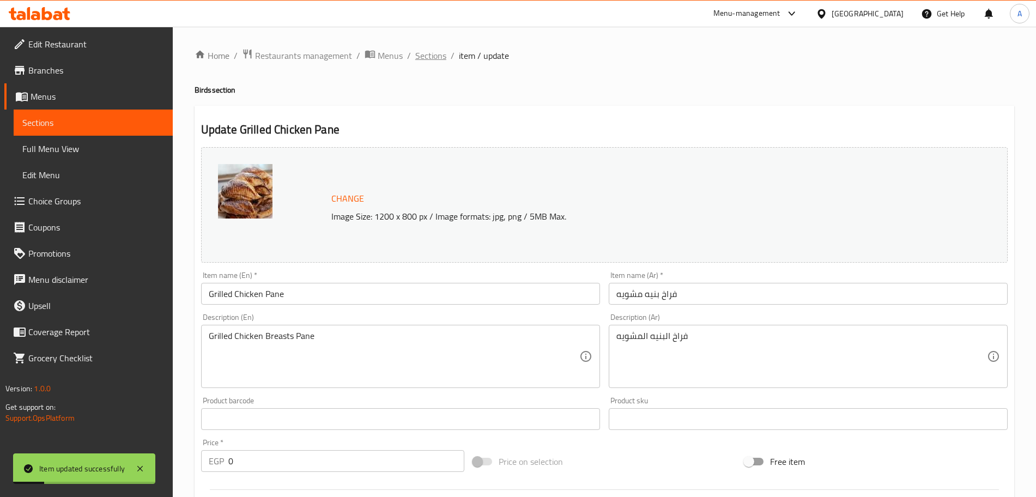
click at [434, 57] on span "Sections" at bounding box center [430, 55] width 31 height 13
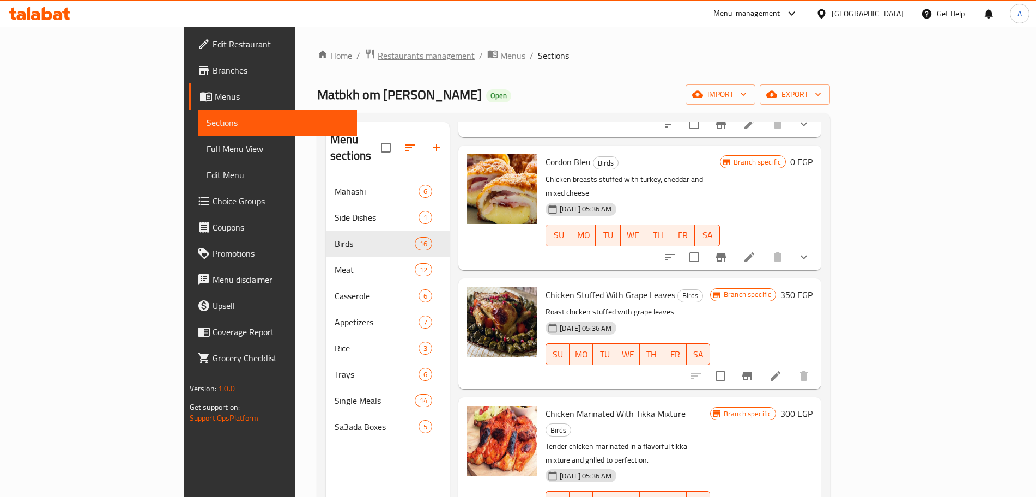
click at [378, 56] on span "Restaurants management" at bounding box center [426, 55] width 97 height 13
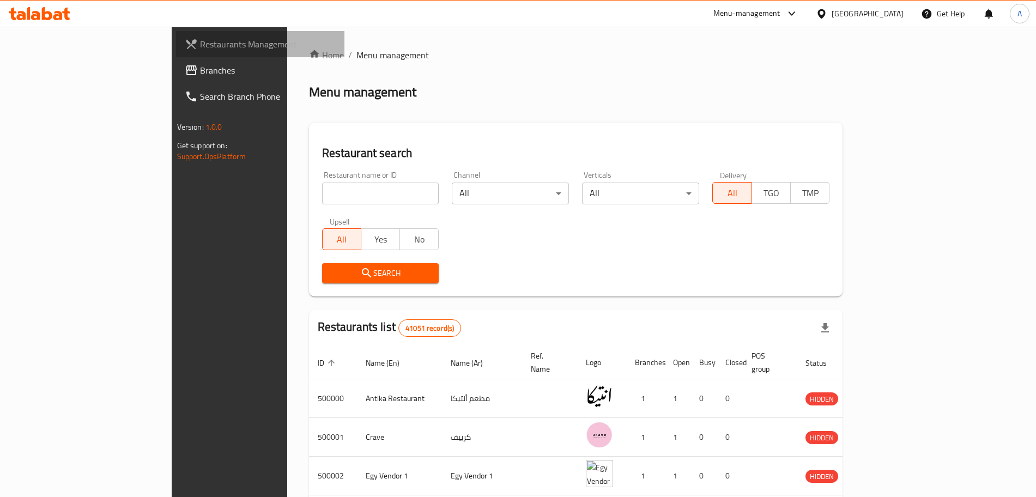
click at [200, 41] on span "Restaurants Management" at bounding box center [268, 44] width 136 height 13
